Goal: Information Seeking & Learning: Check status

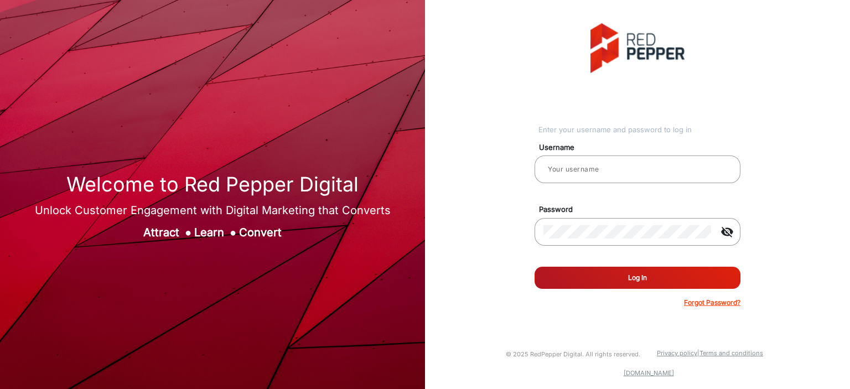
type input "[PERSON_NAME]"
click at [707, 285] on button "Log In" at bounding box center [638, 278] width 206 height 22
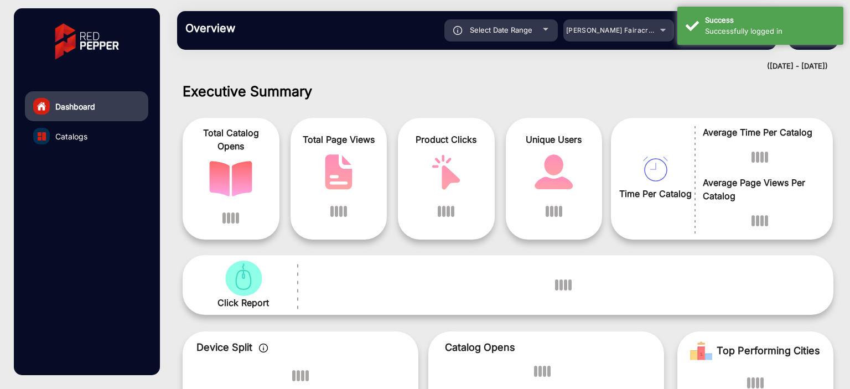
scroll to position [8, 0]
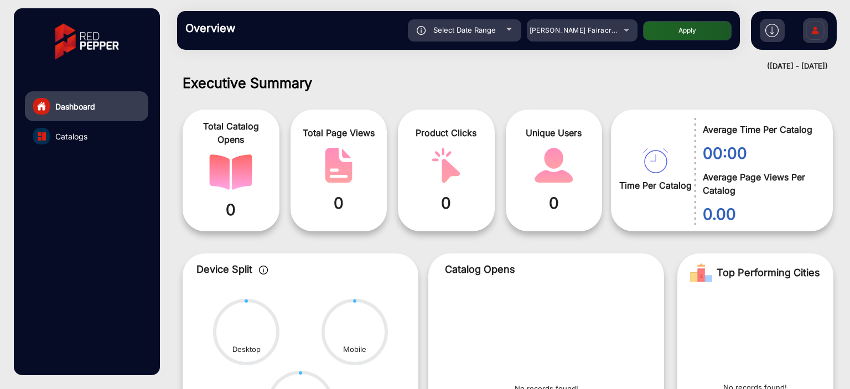
click at [504, 37] on div "Select Date Range" at bounding box center [464, 30] width 113 height 22
type input "[DATE]"
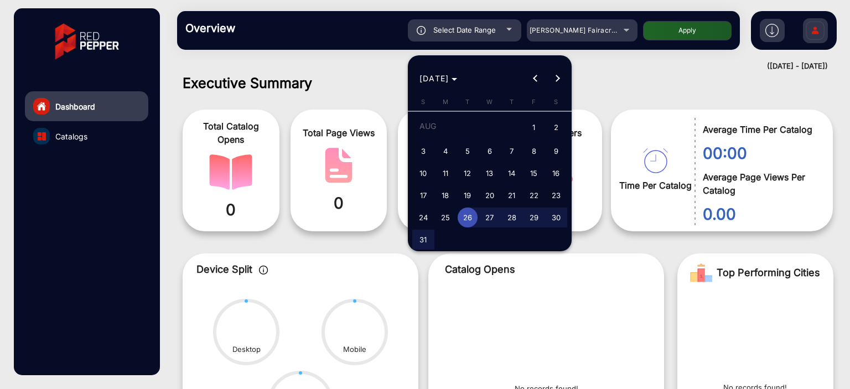
click at [536, 127] on span "1" at bounding box center [534, 128] width 20 height 23
type input "[DATE]"
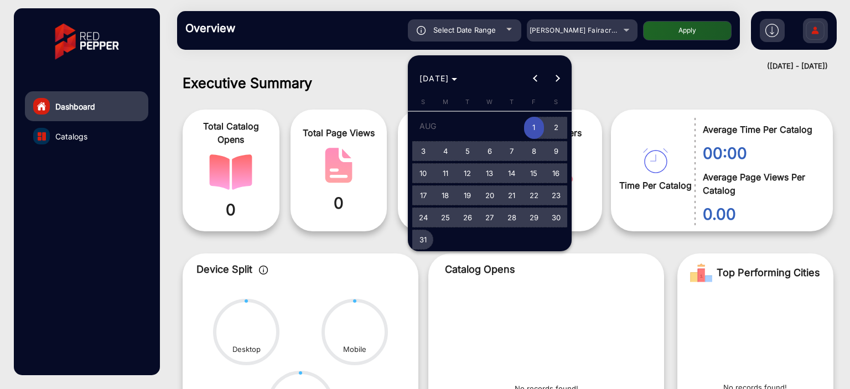
click at [432, 233] on button "31" at bounding box center [423, 240] width 22 height 22
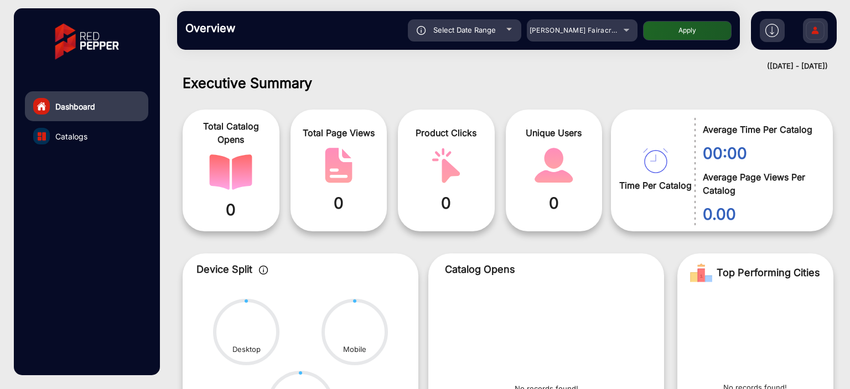
type input "[DATE]"
click at [579, 29] on span "[PERSON_NAME] Fairacre Farms" at bounding box center [585, 30] width 110 height 8
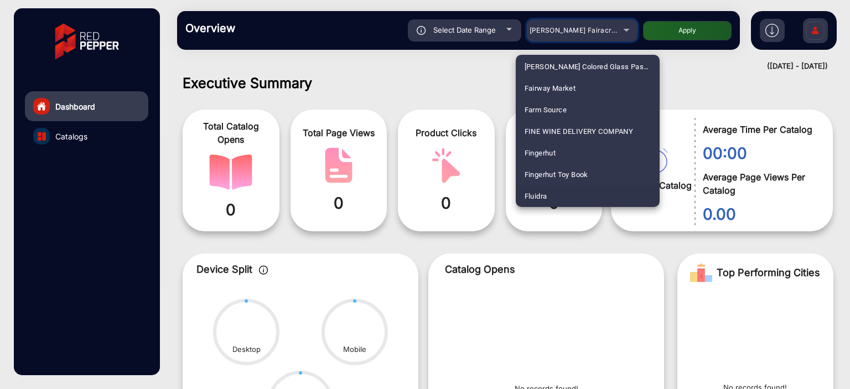
scroll to position [1299, 0]
click at [570, 169] on mat-option "Fluidra" at bounding box center [588, 175] width 144 height 22
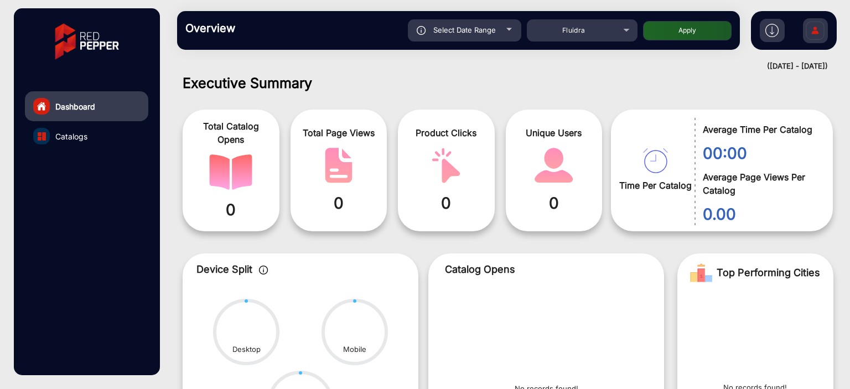
click at [704, 30] on button "Apply" at bounding box center [687, 30] width 89 height 19
type input "[DATE]"
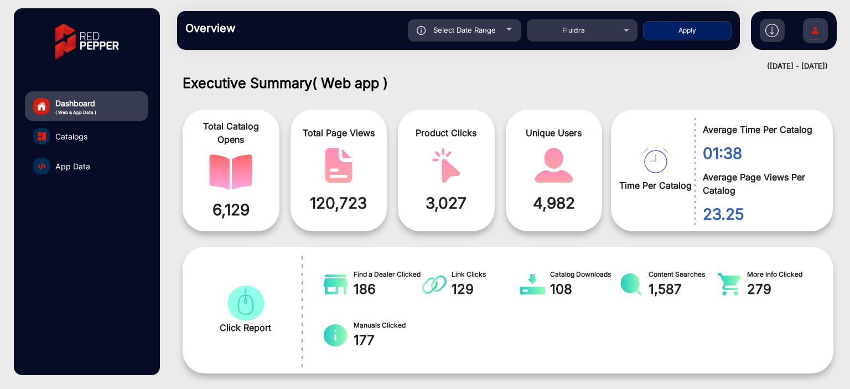
click at [75, 176] on link "App Data" at bounding box center [86, 166] width 123 height 30
click at [75, 175] on link "App Data" at bounding box center [86, 166] width 123 height 30
click at [75, 166] on span "App Data" at bounding box center [72, 167] width 35 height 12
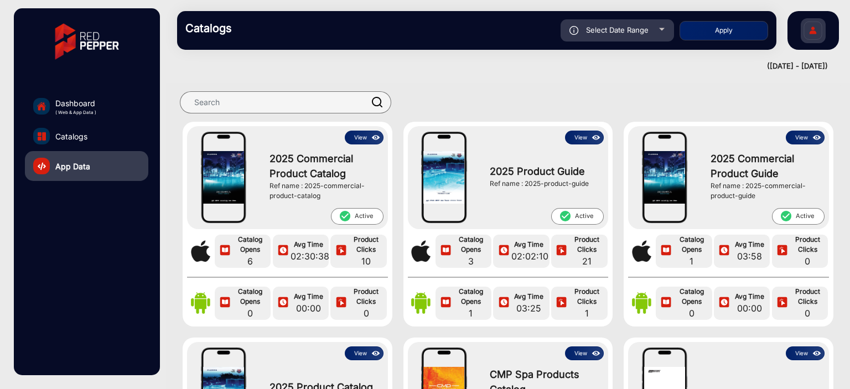
click at [649, 28] on div "Select Date Range" at bounding box center [617, 30] width 113 height 22
type input "[DATE]"
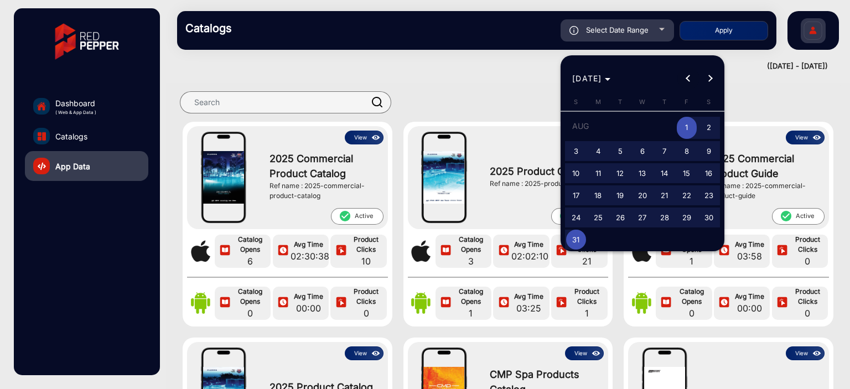
click at [682, 79] on span "Previous month" at bounding box center [689, 79] width 22 height 22
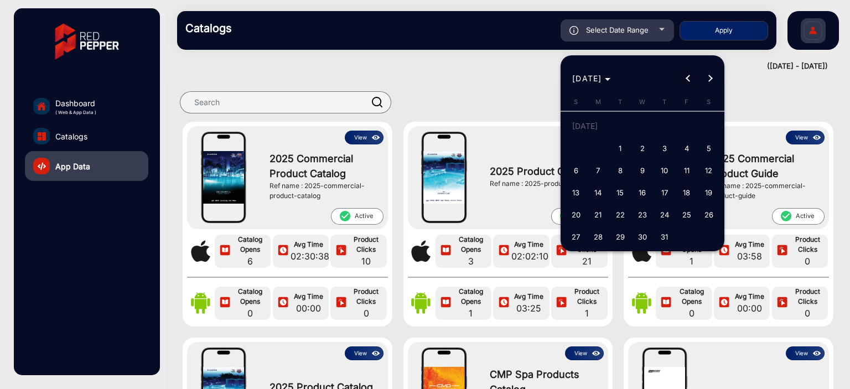
click at [682, 77] on span "Previous month" at bounding box center [689, 79] width 22 height 22
drag, startPoint x: 580, startPoint y: 154, endPoint x: 593, endPoint y: 160, distance: 14.1
click at [582, 154] on span "1" at bounding box center [576, 148] width 20 height 20
type input "[DATE]"
click at [714, 82] on span "Next month" at bounding box center [711, 79] width 22 height 22
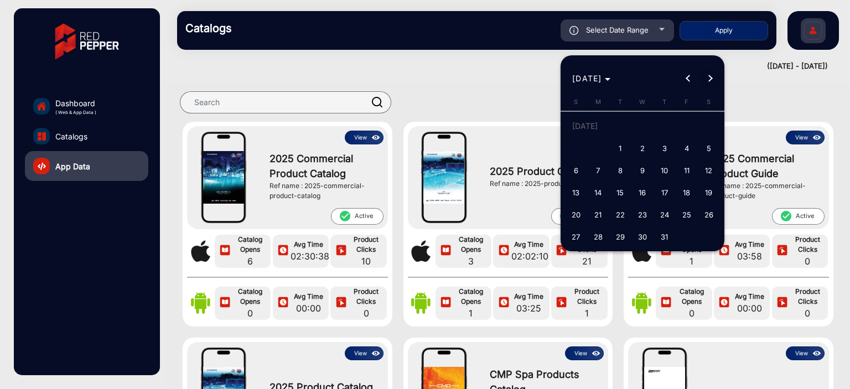
click at [714, 82] on span "Next month" at bounding box center [711, 79] width 22 height 22
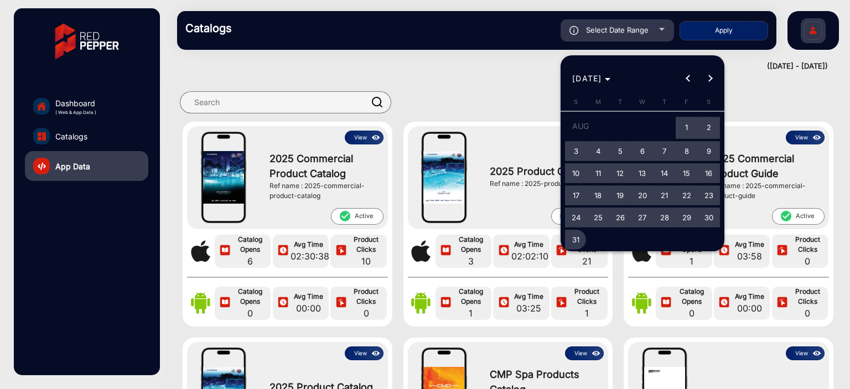
click at [574, 244] on span "31" at bounding box center [576, 240] width 20 height 20
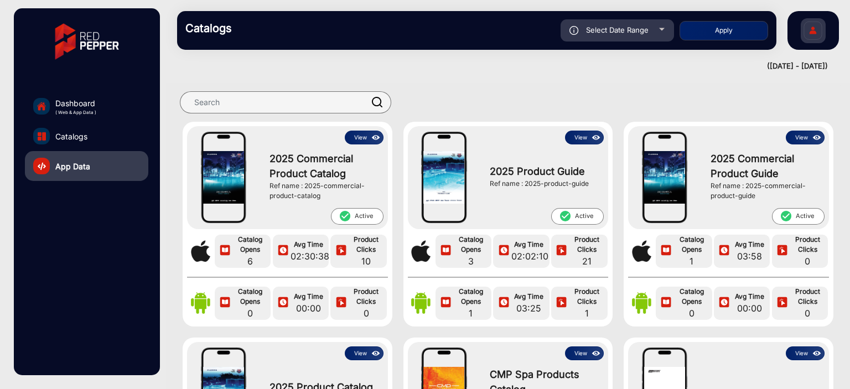
type input "[DATE]"
click at [747, 20] on div "Select Date Range [DATE] [DATE] – [DATE] End date Fluidra Apply" at bounding box center [506, 30] width 525 height 22
click at [740, 29] on button "Apply" at bounding box center [724, 30] width 89 height 19
type input "[DATE]"
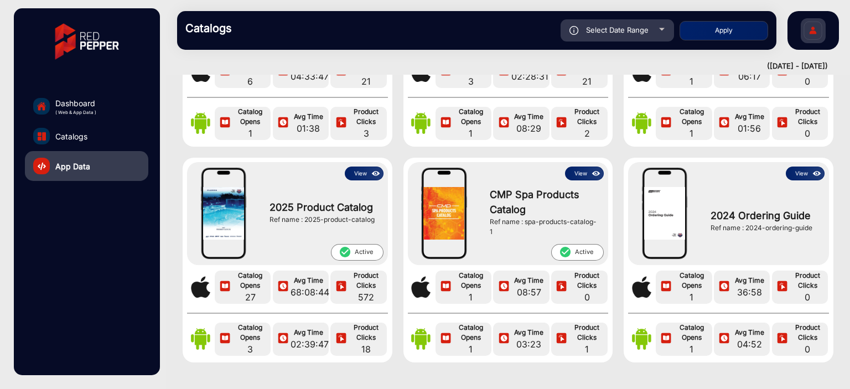
scroll to position [121, 0]
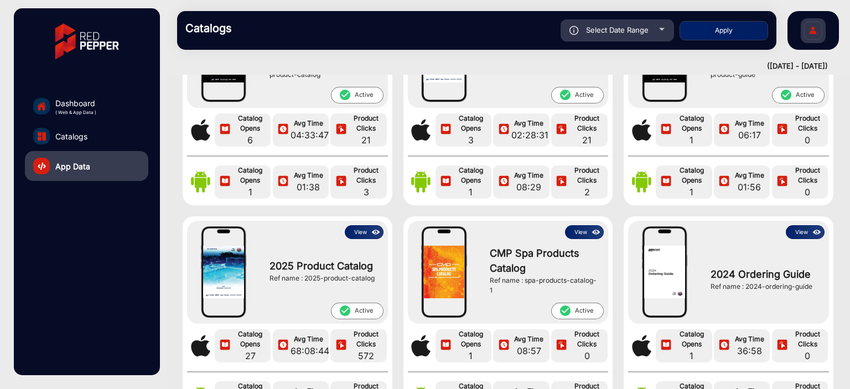
click at [372, 234] on img at bounding box center [376, 232] width 13 height 12
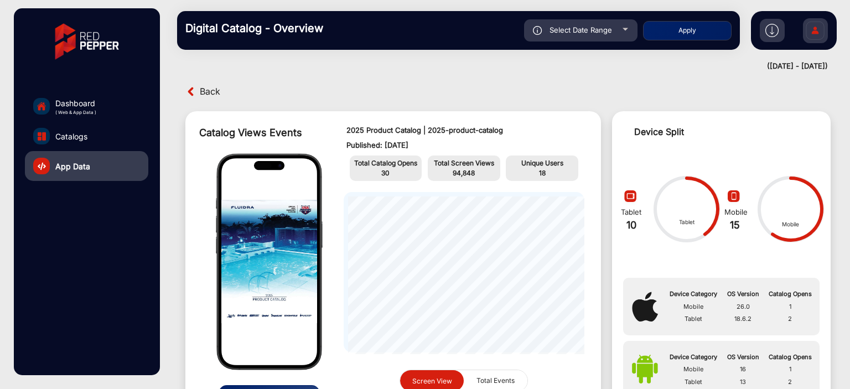
click at [219, 91] on span "Back" at bounding box center [210, 91] width 20 height 17
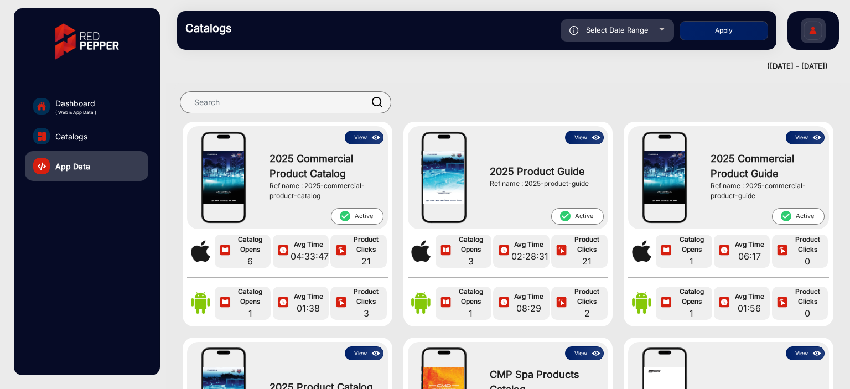
click at [645, 37] on div "Select Date Range" at bounding box center [617, 30] width 113 height 22
type input "[DATE]"
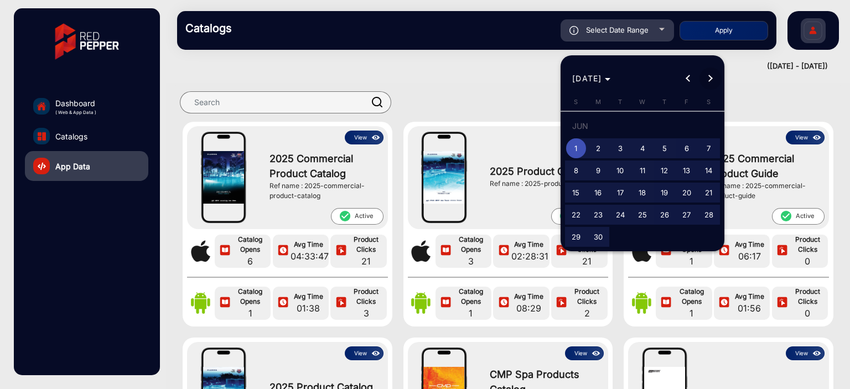
drag, startPoint x: 702, startPoint y: 88, endPoint x: 723, endPoint y: 77, distance: 23.3
click at [703, 88] on span "Next month" at bounding box center [711, 79] width 22 height 22
click at [723, 77] on div "[DATE] [DATE]" at bounding box center [643, 72] width 164 height 34
click at [706, 78] on button "Next month" at bounding box center [711, 79] width 22 height 22
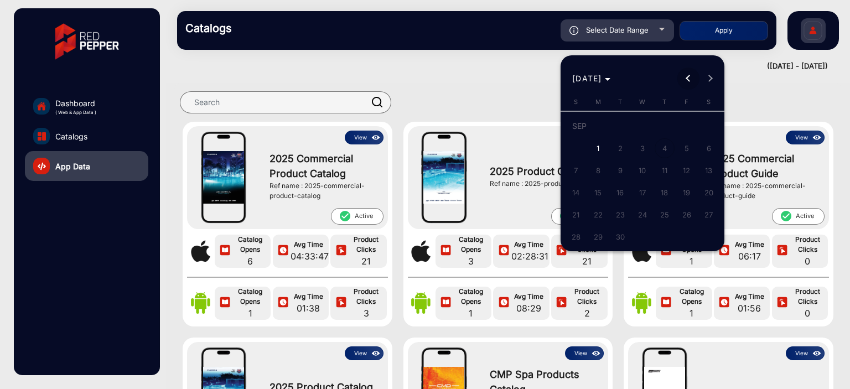
click at [689, 80] on button "Previous month" at bounding box center [689, 79] width 22 height 22
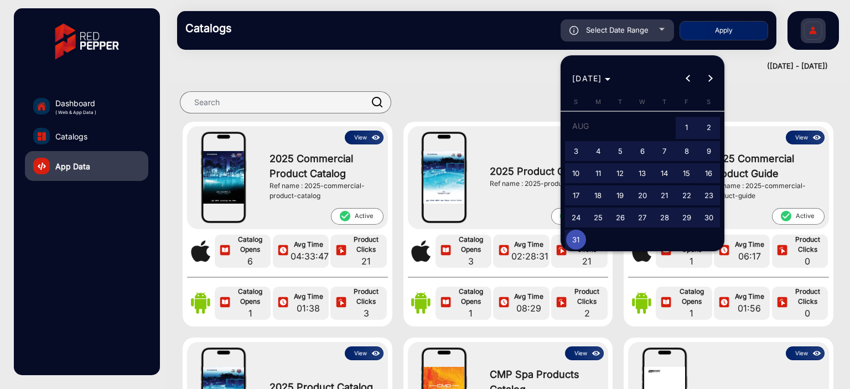
click at [691, 122] on span "1" at bounding box center [687, 128] width 20 height 23
type input "[DATE]"
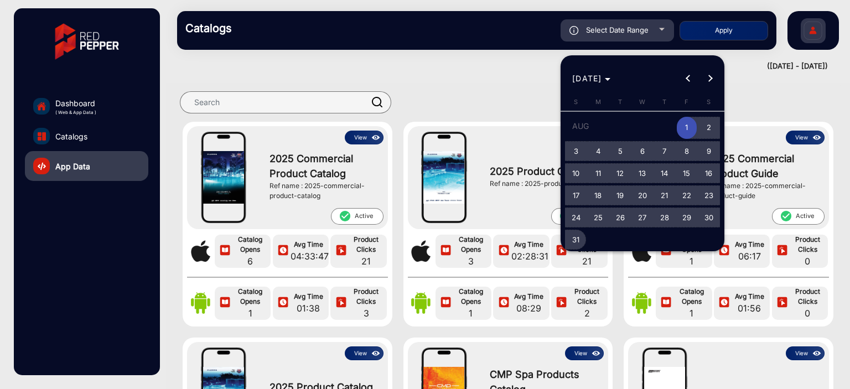
drag, startPoint x: 596, startPoint y: 230, endPoint x: 585, endPoint y: 233, distance: 11.0
click at [580, 236] on table "[DATE] S [DATE] M [DATE] T [DATE] W [DATE] T [DATE] F [DATE] S [DATE] 2 3 4 5 6…" at bounding box center [642, 174] width 155 height 154
click at [585, 233] on button "31" at bounding box center [576, 240] width 22 height 22
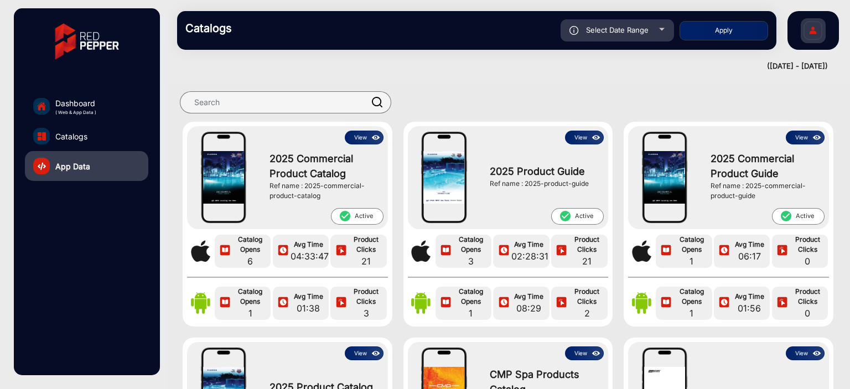
type input "[DATE]"
click at [739, 34] on button "Apply" at bounding box center [724, 30] width 89 height 19
type input "[DATE]"
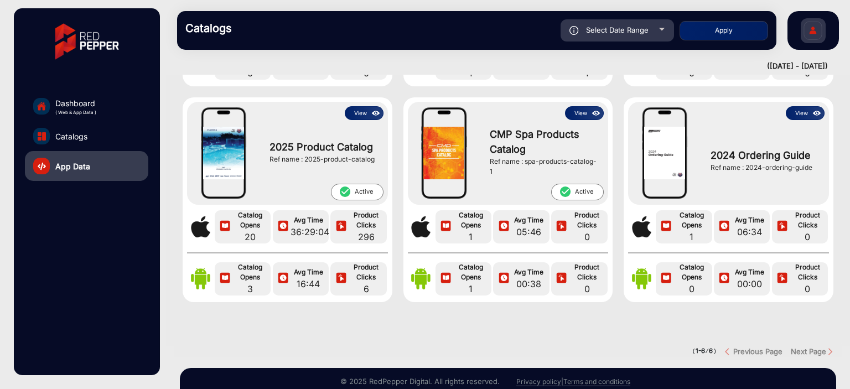
scroll to position [177, 0]
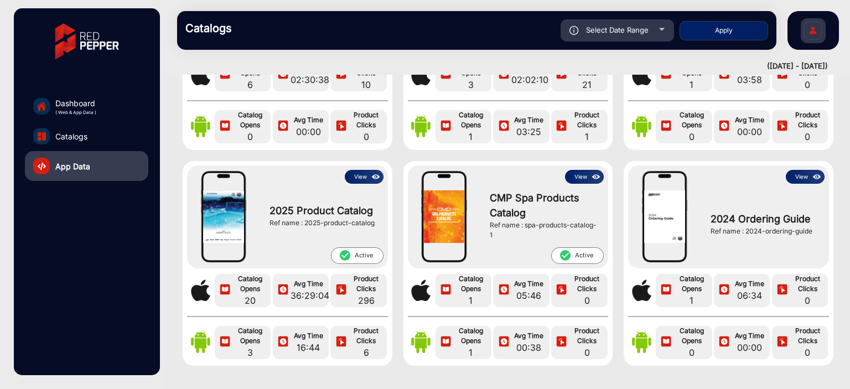
click at [370, 177] on img at bounding box center [376, 177] width 13 height 12
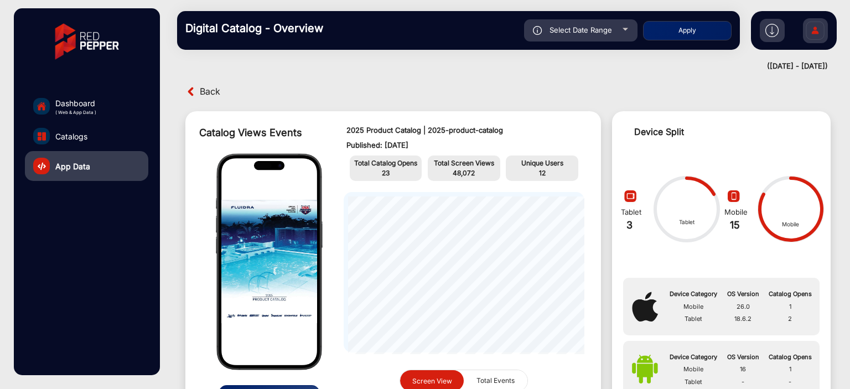
click at [208, 91] on span "Back" at bounding box center [210, 91] width 20 height 17
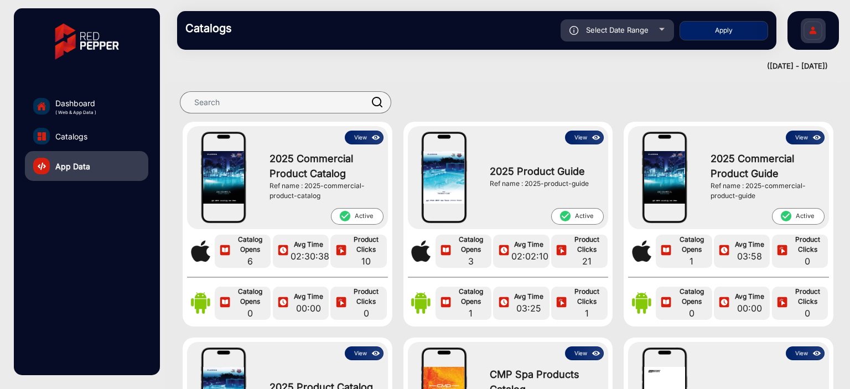
click at [636, 36] on div "Select Date Range" at bounding box center [617, 30] width 113 height 22
type input "[DATE]"
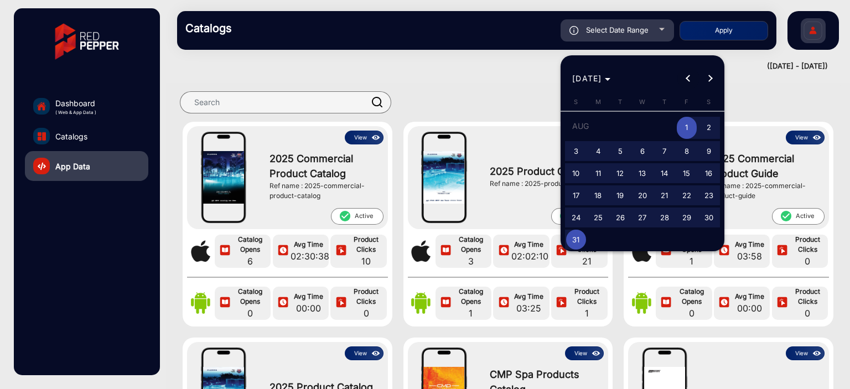
click at [684, 73] on span "Previous month" at bounding box center [689, 79] width 22 height 22
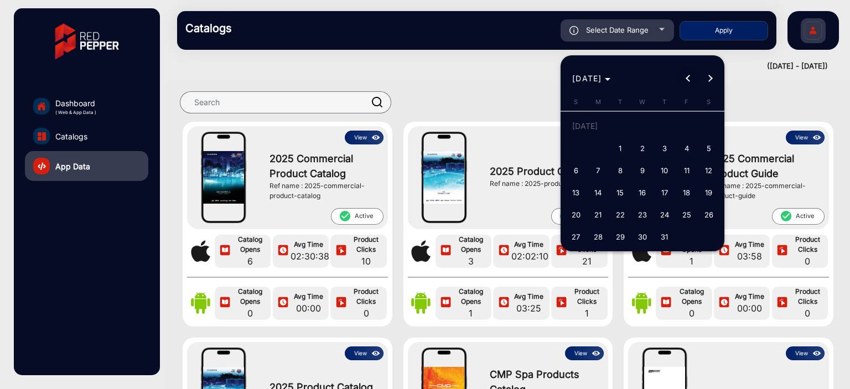
click at [687, 73] on span "Previous month" at bounding box center [689, 79] width 22 height 22
click at [582, 149] on span "1" at bounding box center [576, 148] width 20 height 20
type input "[DATE]"
click at [701, 78] on span "Next month" at bounding box center [711, 79] width 22 height 22
click at [704, 76] on span "Next month" at bounding box center [711, 79] width 22 height 22
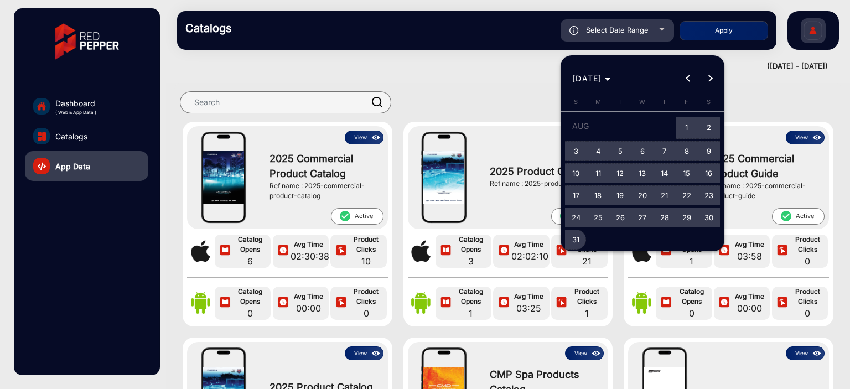
drag, startPoint x: 578, startPoint y: 240, endPoint x: 600, endPoint y: 213, distance: 35.0
click at [577, 239] on span "31" at bounding box center [576, 240] width 20 height 20
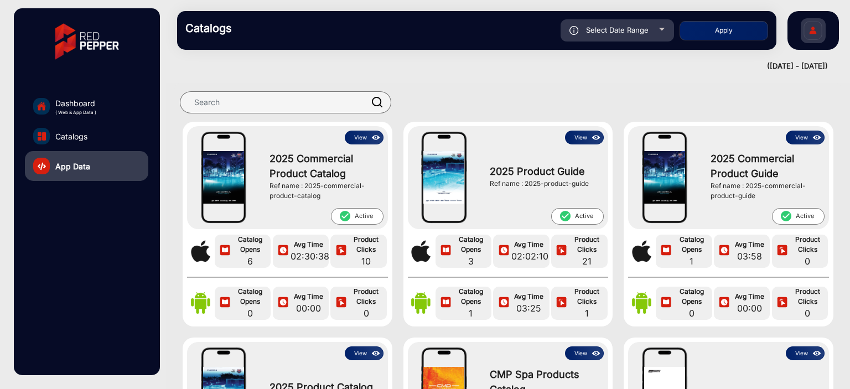
type input "[DATE]"
click at [725, 21] on button "Apply" at bounding box center [724, 30] width 89 height 19
type input "[DATE]"
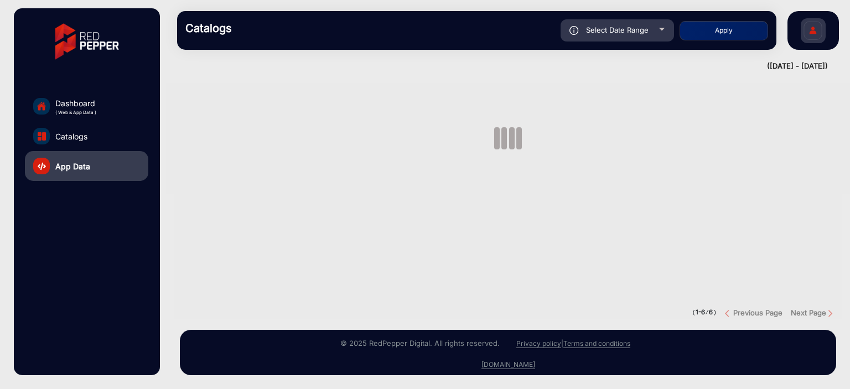
click at [721, 27] on button "Apply" at bounding box center [724, 30] width 89 height 19
type input "[DATE]"
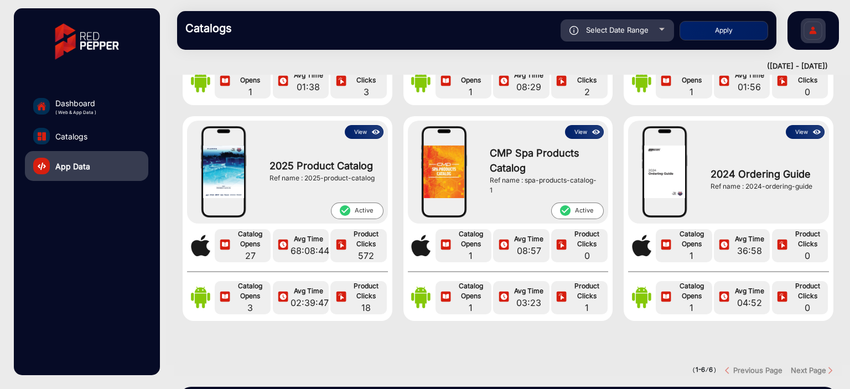
click at [374, 128] on img at bounding box center [376, 132] width 13 height 12
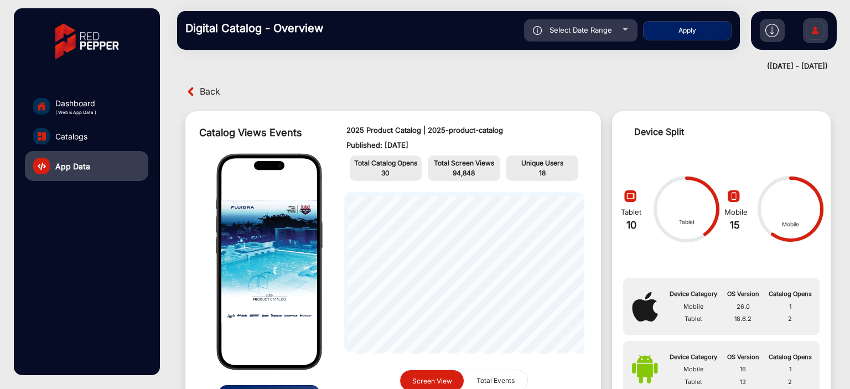
click at [210, 97] on span "Back" at bounding box center [210, 91] width 20 height 17
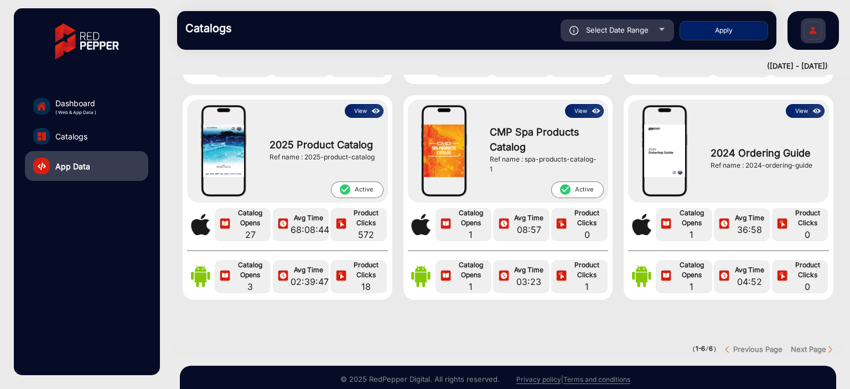
scroll to position [232, 0]
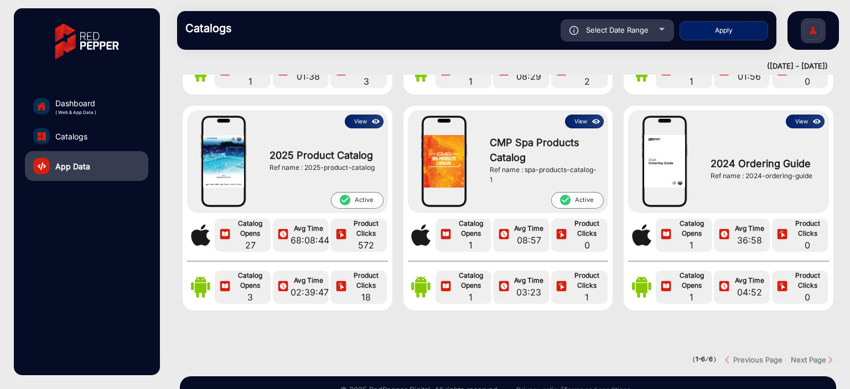
click at [359, 123] on button "View" at bounding box center [364, 122] width 39 height 14
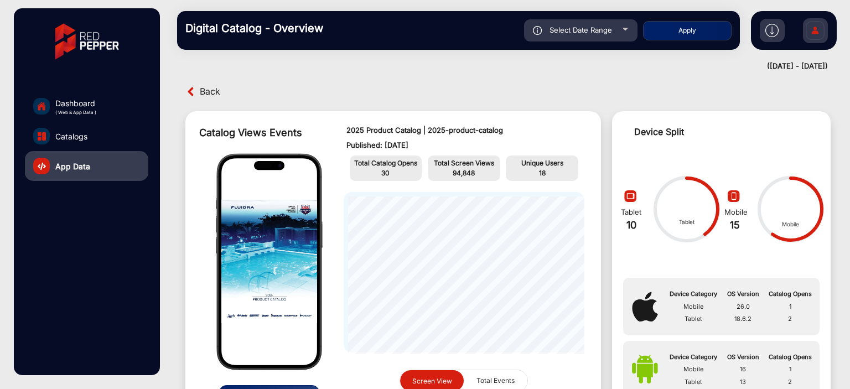
click at [197, 84] on div "Back" at bounding box center [346, 91] width 326 height 17
click at [205, 94] on span "Back" at bounding box center [210, 91] width 20 height 17
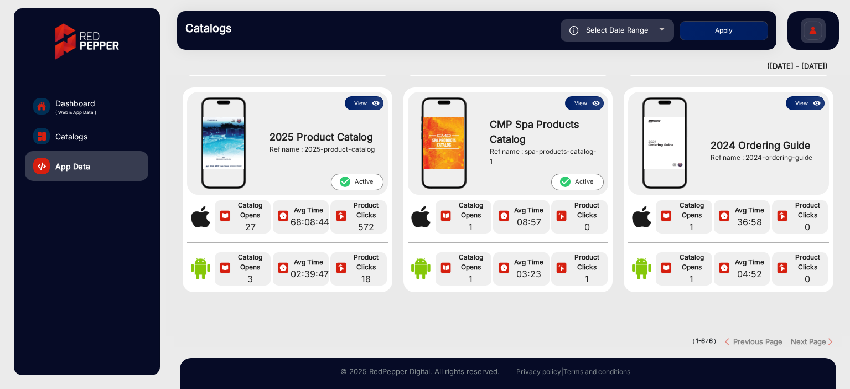
scroll to position [277, 0]
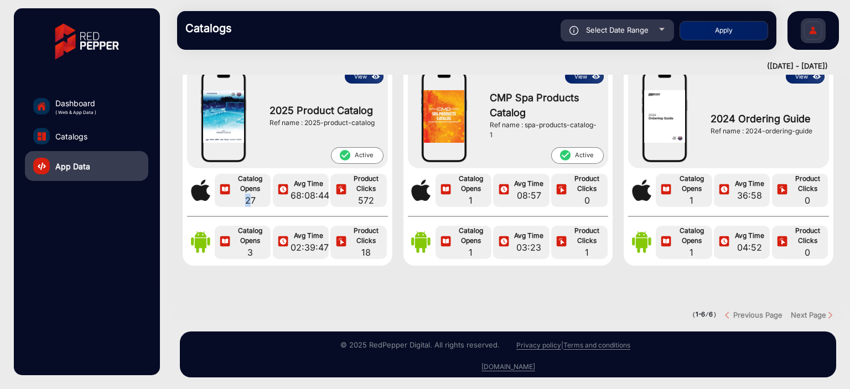
drag, startPoint x: 252, startPoint y: 200, endPoint x: 236, endPoint y: 200, distance: 16.6
click at [236, 200] on span "27" at bounding box center [250, 200] width 35 height 13
click at [255, 203] on span "27" at bounding box center [250, 200] width 35 height 13
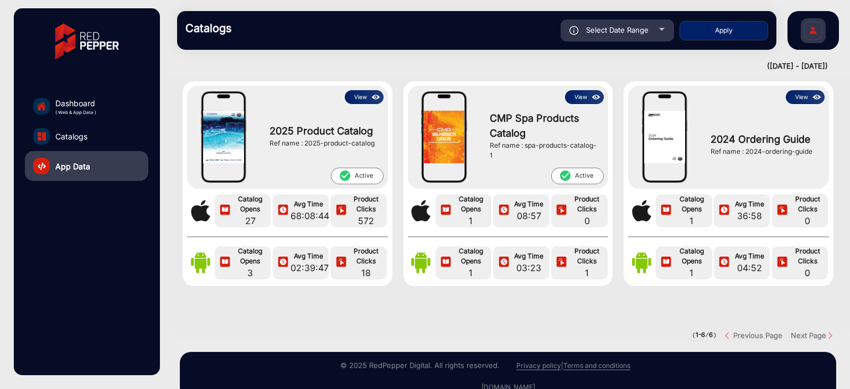
scroll to position [221, 0]
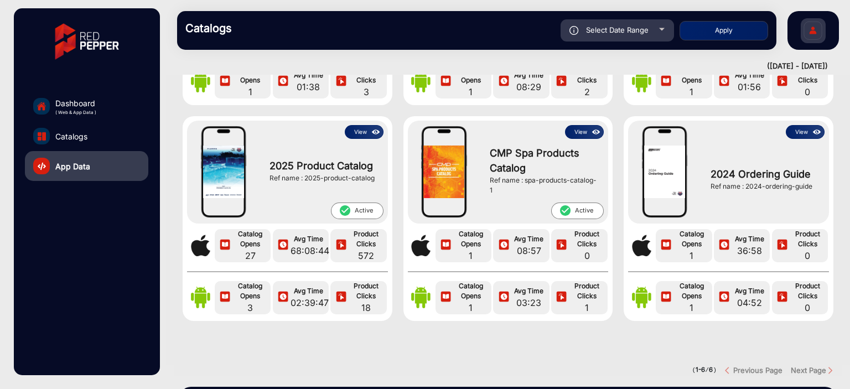
click at [370, 135] on img at bounding box center [376, 132] width 13 height 12
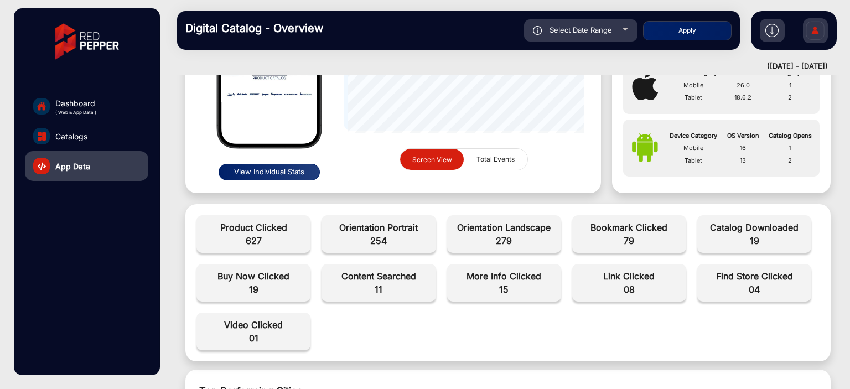
scroll to position [8, 0]
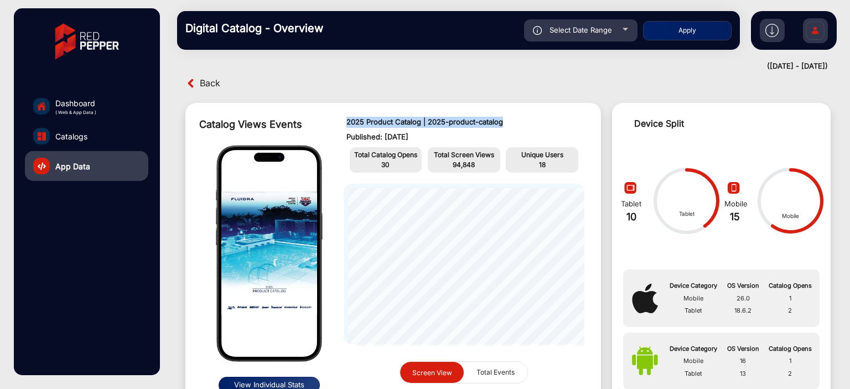
drag, startPoint x: 347, startPoint y: 122, endPoint x: 506, endPoint y: 122, distance: 159.5
click at [506, 122] on p "2025 Product Catalog | 2025-product-catalog" at bounding box center [464, 122] width 235 height 11
copy p "2025 Product Catalog | 2025-product-catalog"
click at [208, 89] on span "Back" at bounding box center [210, 83] width 20 height 17
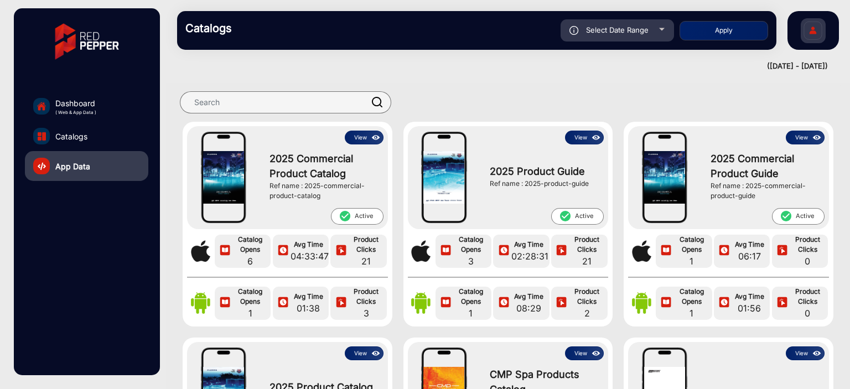
click at [323, 75] on div "View 2025 Commercial Product Catalog Ref name : 2025-commercial-product-catalog…" at bounding box center [508, 232] width 684 height 315
drag, startPoint x: 737, startPoint y: 69, endPoint x: 829, endPoint y: 73, distance: 91.4
click at [829, 73] on mat-drawer-content "Catalogs Select Date Range [DATE] [DATE] – [DATE] [DATE] Fluidra Apply falsefal…" at bounding box center [508, 194] width 684 height 389
click at [639, 83] on div at bounding box center [508, 102] width 684 height 39
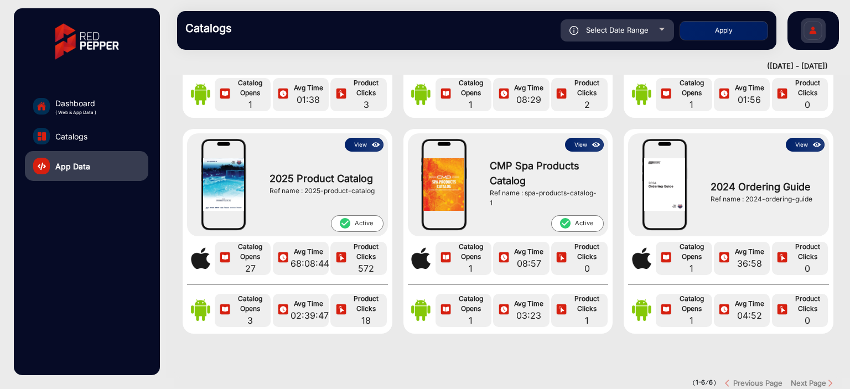
scroll to position [221, 0]
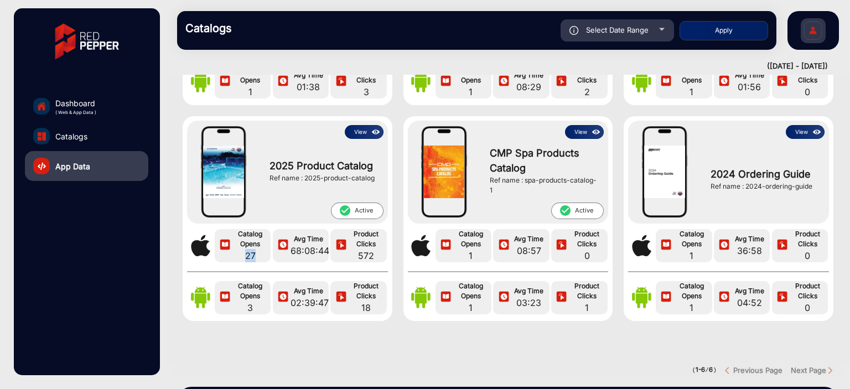
drag, startPoint x: 262, startPoint y: 250, endPoint x: 240, endPoint y: 255, distance: 23.2
click at [240, 255] on span "27" at bounding box center [250, 255] width 35 height 13
drag, startPoint x: 101, startPoint y: 272, endPoint x: 162, endPoint y: 247, distance: 66.3
click at [101, 271] on div "Dashboard ( Web & App Data ) Catalogs App Data" at bounding box center [87, 191] width 146 height 367
click at [363, 135] on button "View" at bounding box center [364, 132] width 39 height 14
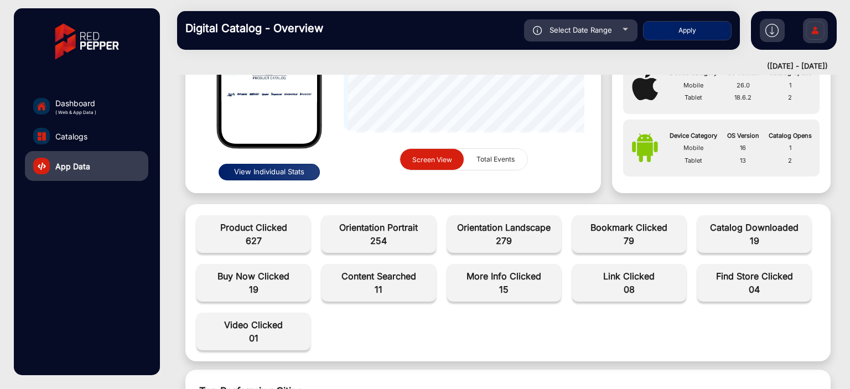
scroll to position [8, 0]
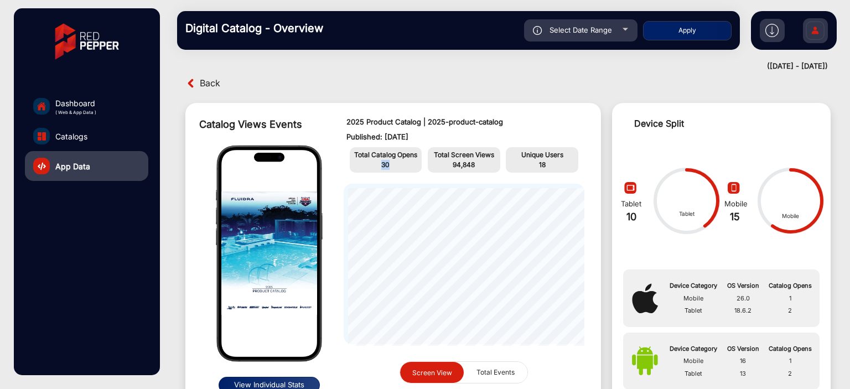
drag, startPoint x: 394, startPoint y: 163, endPoint x: 367, endPoint y: 163, distance: 27.7
click at [367, 163] on p "30" at bounding box center [386, 165] width 67 height 10
click at [391, 166] on p "30" at bounding box center [386, 165] width 67 height 10
click at [538, 95] on div "Catalog Views Events View Individual Stats 2025 Product Catalog | 2025-product-…" at bounding box center [508, 255] width 668 height 326
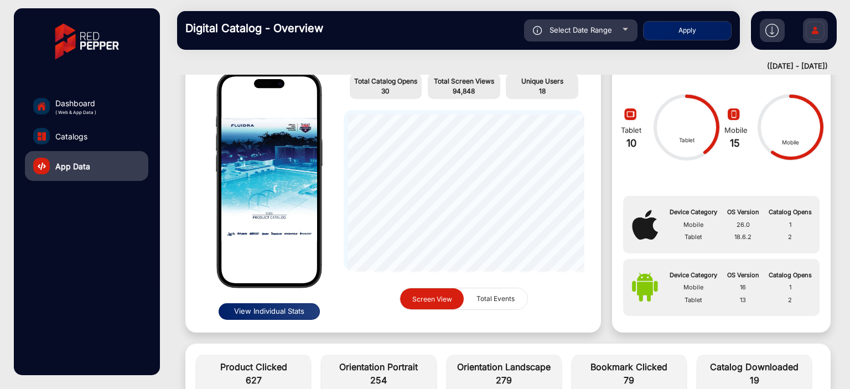
scroll to position [0, 0]
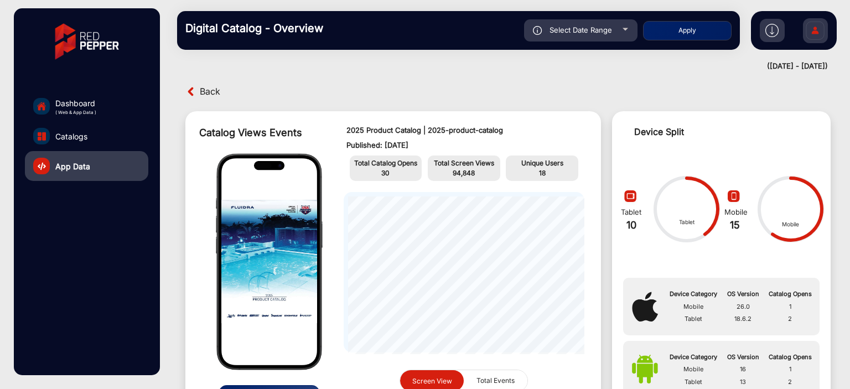
click at [217, 92] on span "Back" at bounding box center [210, 91] width 20 height 17
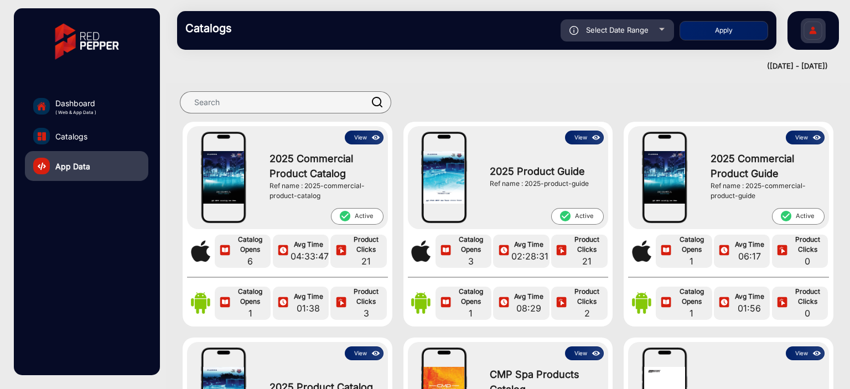
drag, startPoint x: 726, startPoint y: 71, endPoint x: 829, endPoint y: 69, distance: 103.0
click at [829, 69] on mat-drawer-content "Catalogs Select Date Range [DATE] [DATE] – [DATE] [DATE] Fluidra Apply falsefal…" at bounding box center [508, 194] width 684 height 389
click at [665, 86] on div at bounding box center [508, 102] width 684 height 39
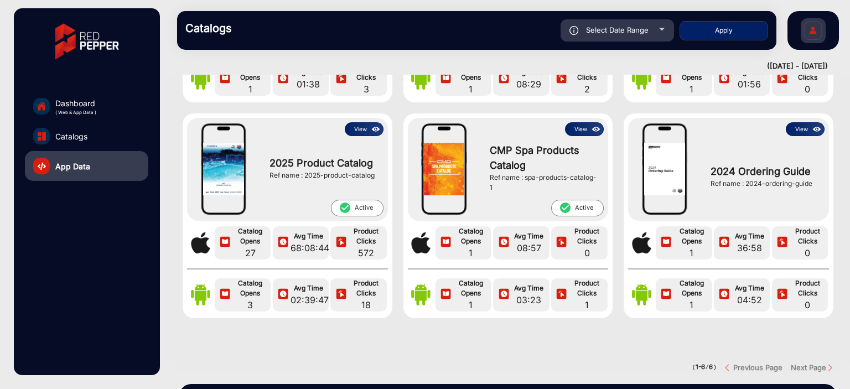
scroll to position [277, 0]
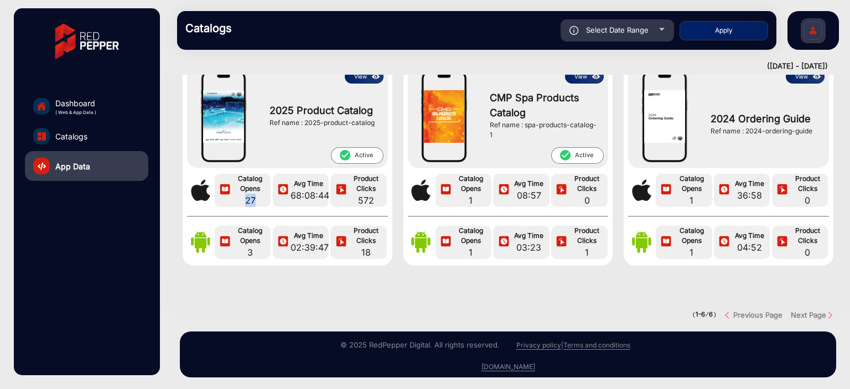
drag, startPoint x: 268, startPoint y: 197, endPoint x: 242, endPoint y: 197, distance: 26.0
click at [242, 197] on div "Catalog Opens 27" at bounding box center [243, 190] width 56 height 33
drag, startPoint x: 93, startPoint y: 241, endPoint x: 318, endPoint y: 223, distance: 226.1
click at [95, 242] on div "Dashboard ( Web & App Data ) Catalogs App Data" at bounding box center [87, 191] width 146 height 367
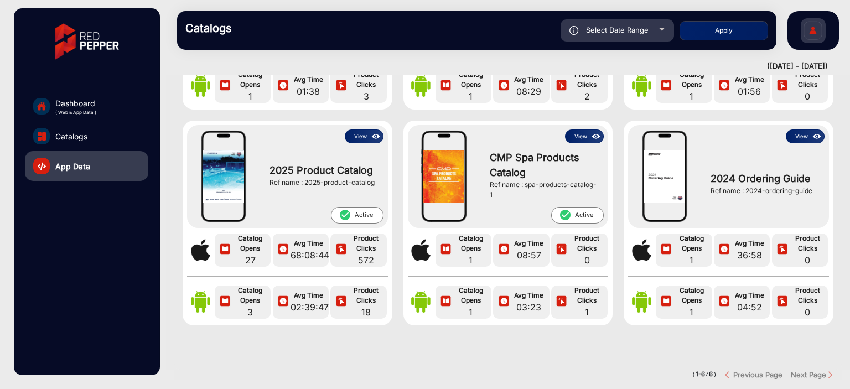
scroll to position [166, 0]
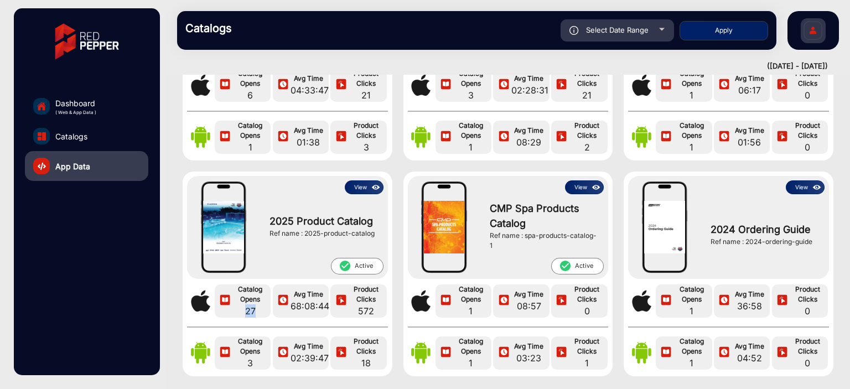
drag, startPoint x: 260, startPoint y: 309, endPoint x: 242, endPoint y: 309, distance: 17.2
click at [242, 309] on span "27" at bounding box center [250, 311] width 35 height 13
click at [115, 291] on div "Dashboard ( Web & App Data ) Catalogs App Data" at bounding box center [87, 191] width 146 height 367
click at [374, 183] on img at bounding box center [376, 188] width 13 height 12
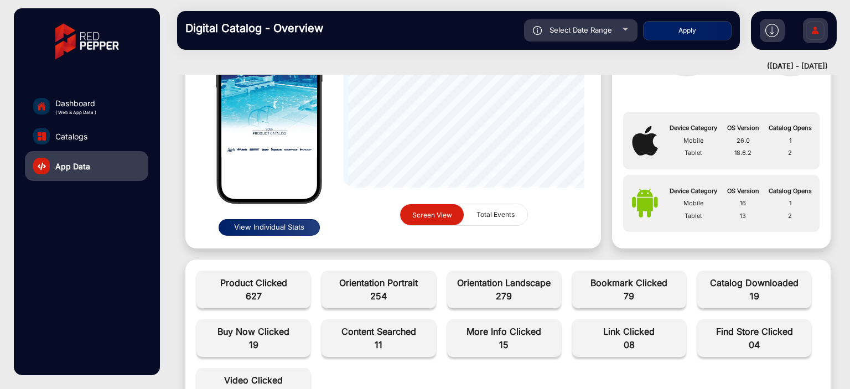
scroll to position [8, 0]
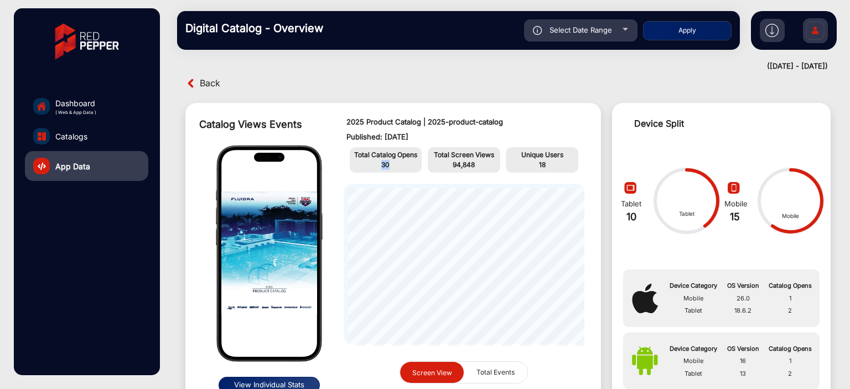
drag, startPoint x: 399, startPoint y: 161, endPoint x: 378, endPoint y: 163, distance: 20.6
click at [378, 163] on p "30" at bounding box center [386, 165] width 67 height 10
click at [435, 96] on div "Catalog Views Events View Individual Stats 2025 Product Catalog | 2025-product-…" at bounding box center [508, 255] width 668 height 326
click at [822, 28] on img at bounding box center [815, 32] width 23 height 39
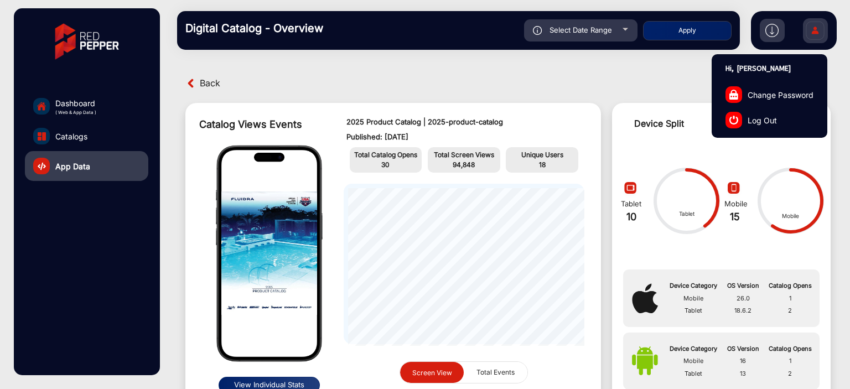
click at [768, 113] on link "Log Out" at bounding box center [770, 119] width 115 height 25
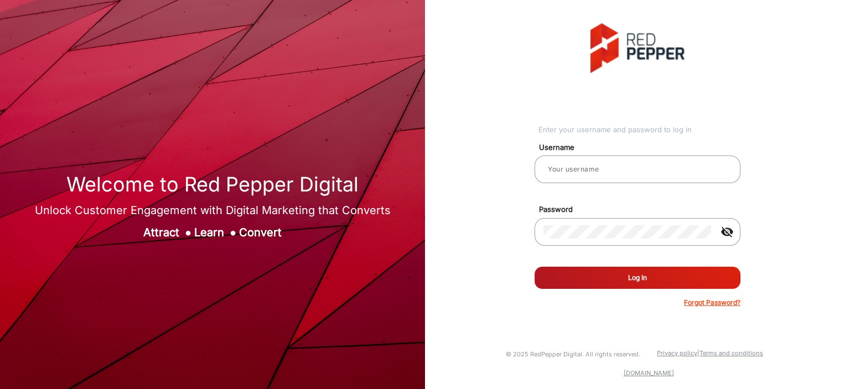
type input "[PERSON_NAME]"
